Goal: Task Accomplishment & Management: Manage account settings

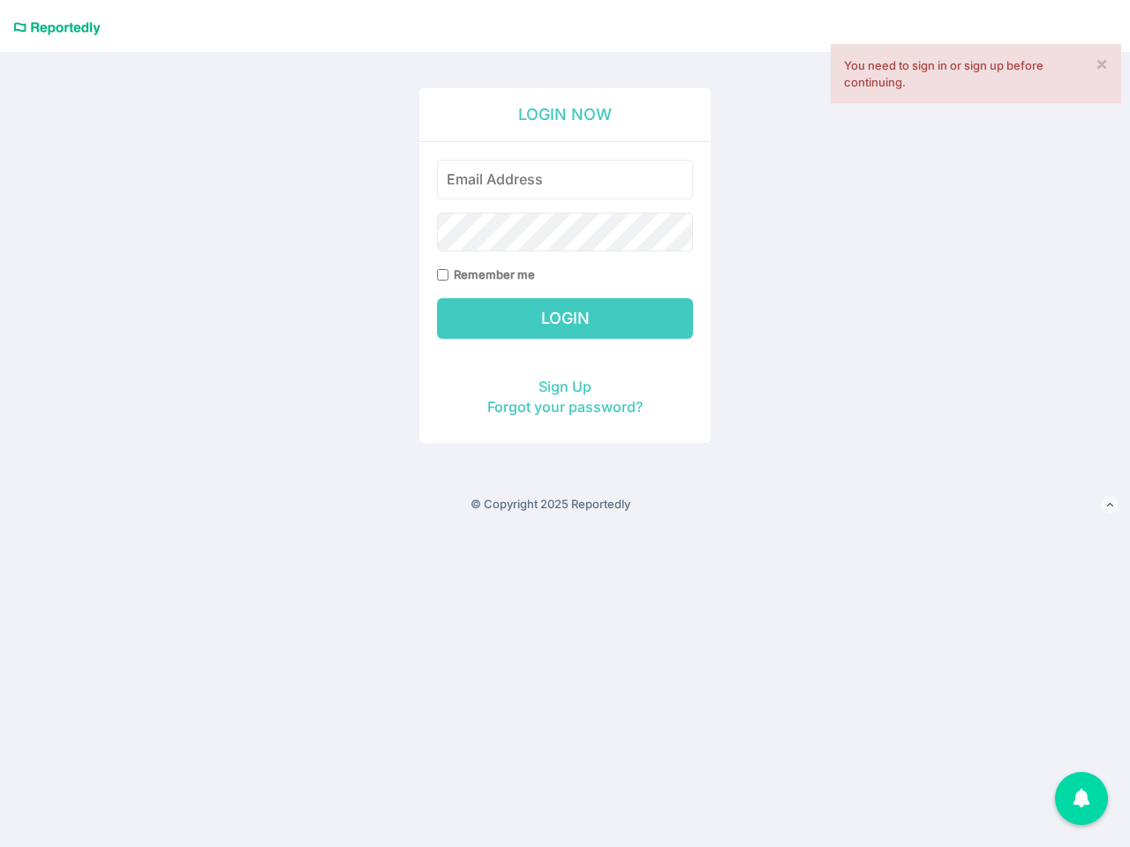
click at [565, 260] on div "Remember me" at bounding box center [565, 222] width 256 height 125
click at [1110, 506] on icon at bounding box center [1109, 504] width 7 height 11
click at [1081, 799] on div "1" at bounding box center [1081, 798] width 53 height 53
click at [565, 260] on div "Remember me" at bounding box center [565, 222] width 256 height 125
click at [1110, 506] on icon at bounding box center [1109, 504] width 7 height 11
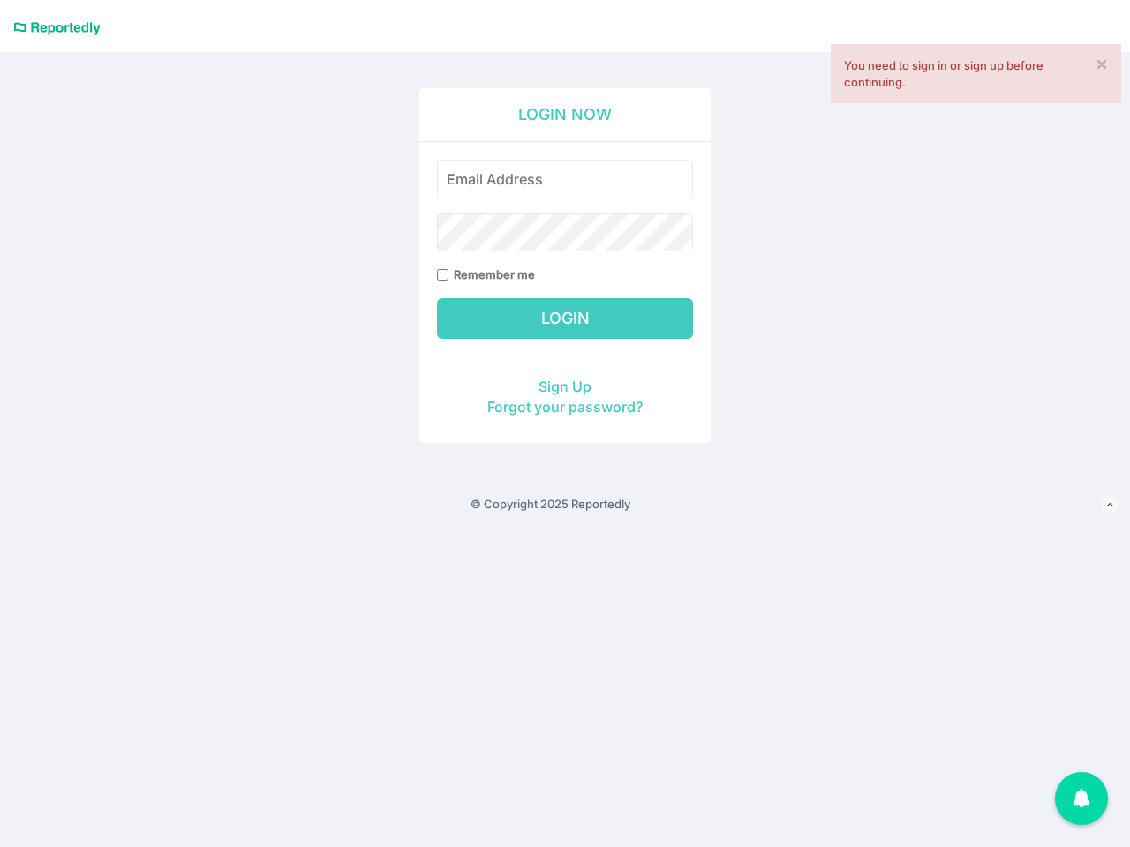
click at [1081, 799] on div "1" at bounding box center [1081, 798] width 53 height 53
